Goal: Information Seeking & Learning: Learn about a topic

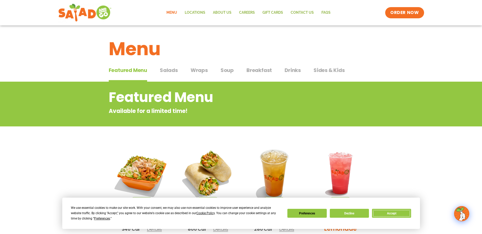
click at [387, 214] on button "Accept" at bounding box center [391, 213] width 39 height 9
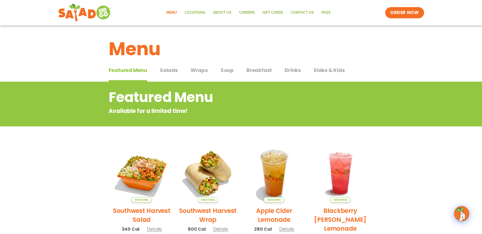
click at [166, 68] on span "Salads" at bounding box center [169, 70] width 18 height 8
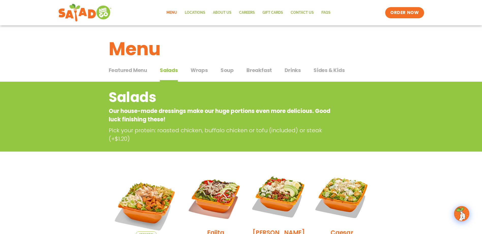
click at [200, 67] on span "Wraps" at bounding box center [199, 70] width 17 height 8
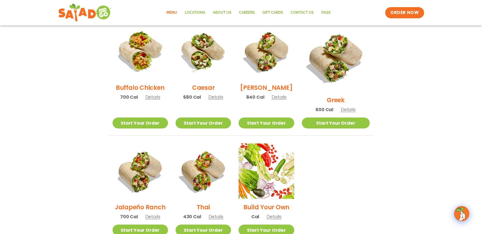
scroll to position [254, 0]
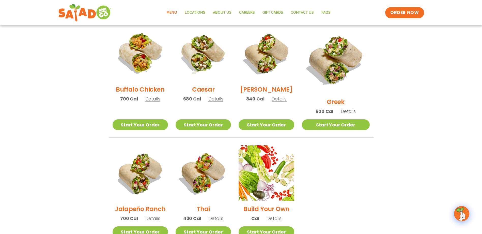
click at [221, 100] on span "Details" at bounding box center [215, 99] width 15 height 6
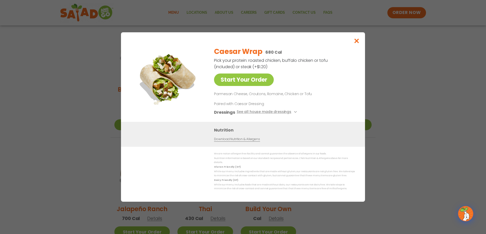
click at [255, 141] on link "Download Nutrition & Allergens" at bounding box center [237, 139] width 46 height 5
click at [355, 41] on icon "Close modal" at bounding box center [356, 40] width 6 height 5
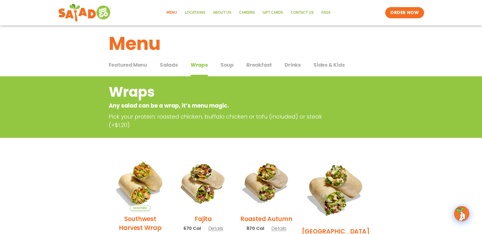
scroll to position [0, 0]
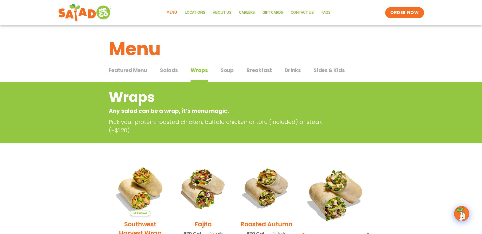
click at [170, 72] on span "Salads" at bounding box center [169, 70] width 18 height 8
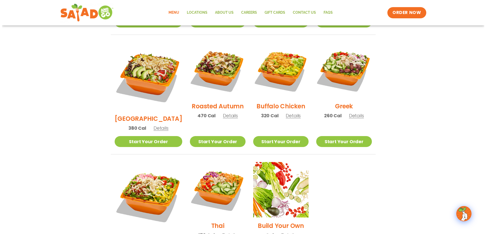
scroll to position [279, 0]
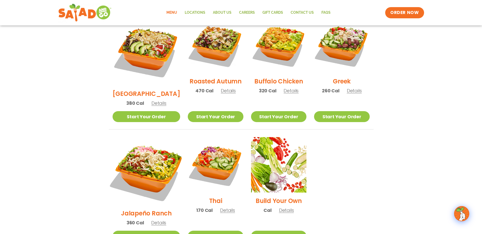
click at [144, 150] on img at bounding box center [146, 171] width 80 height 80
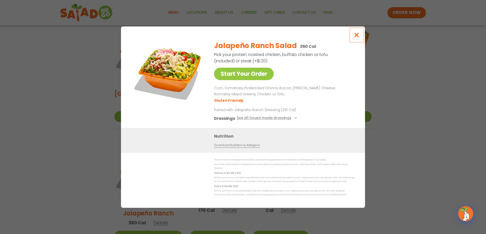
click at [358, 37] on icon "Close modal" at bounding box center [356, 34] width 6 height 5
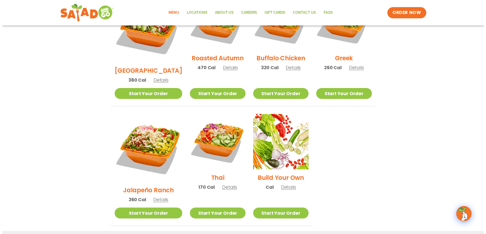
scroll to position [277, 0]
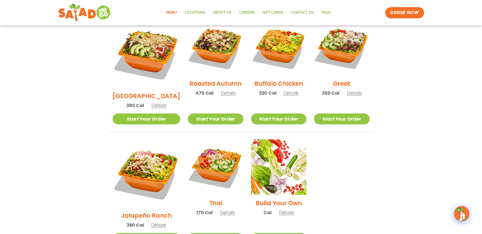
click at [220, 209] on span "Details" at bounding box center [227, 212] width 15 height 6
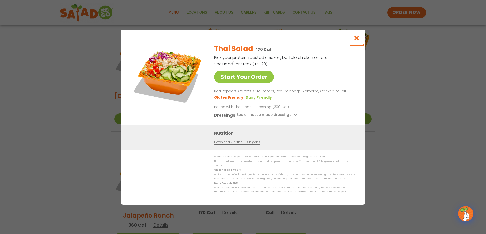
click at [355, 38] on icon "Close modal" at bounding box center [356, 37] width 6 height 5
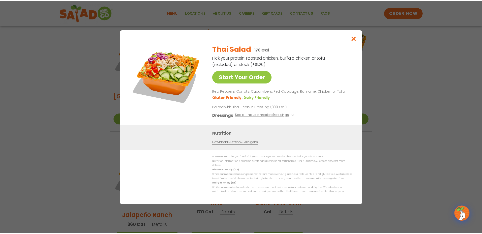
scroll to position [267, 0]
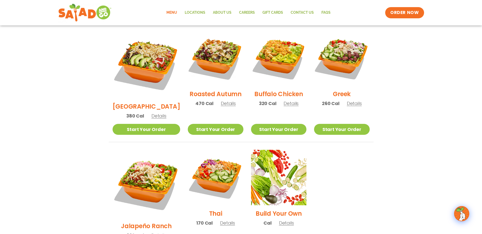
click at [221, 100] on span "Details" at bounding box center [228, 103] width 15 height 6
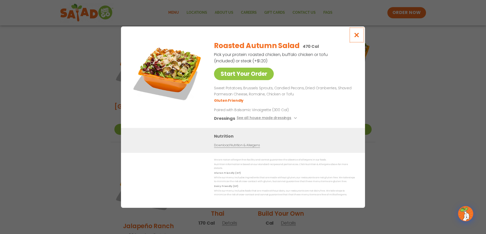
click at [358, 36] on icon "Close modal" at bounding box center [356, 34] width 6 height 5
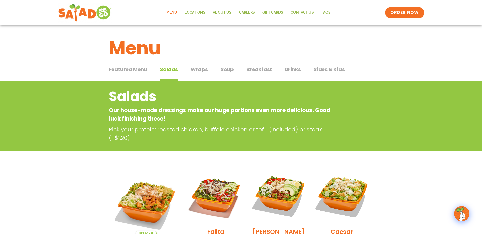
scroll to position [0, 0]
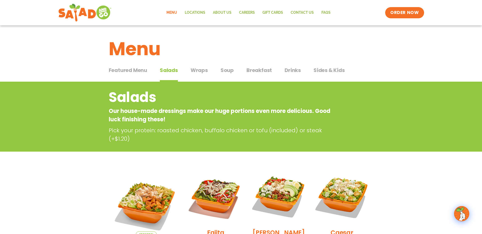
click at [203, 72] on span "Wraps" at bounding box center [199, 70] width 17 height 8
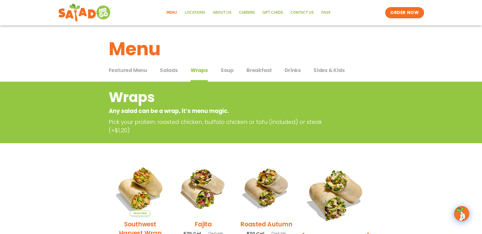
click at [287, 72] on span "Drinks" at bounding box center [293, 70] width 16 height 8
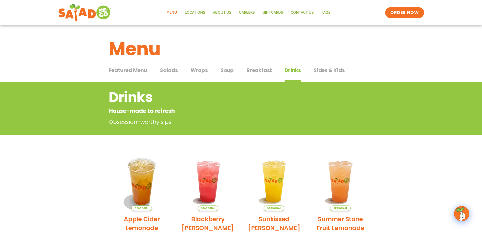
click at [335, 71] on span "Sides & Kids" at bounding box center [328, 70] width 31 height 8
